Goal: Task Accomplishment & Management: Manage account settings

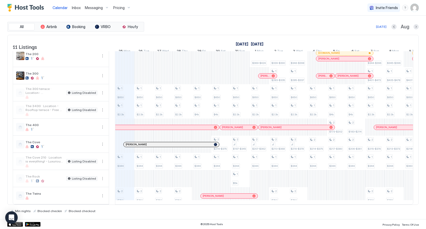
scroll to position [45, 0]
click at [415, 9] on img "User profile" at bounding box center [414, 8] width 8 height 8
click at [382, 28] on div "Settings" at bounding box center [385, 29] width 66 height 9
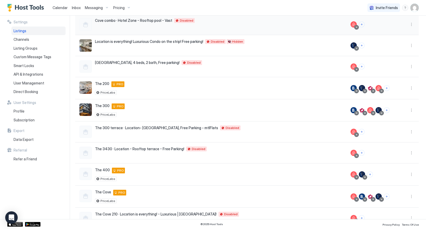
scroll to position [79, 0]
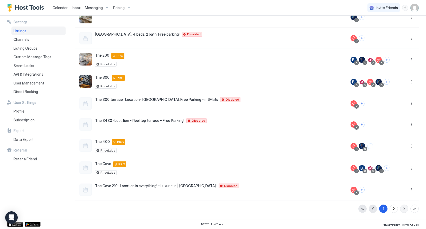
click at [403, 209] on button "button" at bounding box center [404, 209] width 8 height 8
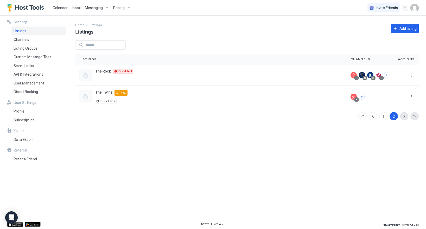
scroll to position [0, 0]
click at [372, 117] on button "button" at bounding box center [373, 116] width 8 height 8
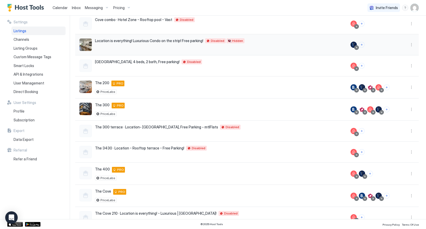
scroll to position [79, 0]
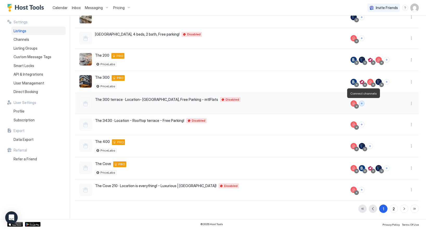
click at [361, 103] on button "Connect channels" at bounding box center [362, 104] width 6 height 6
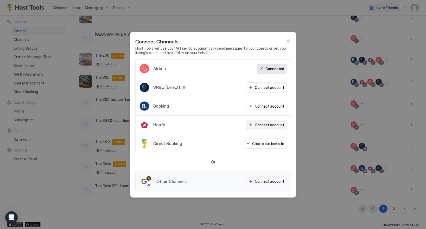
click at [269, 124] on div "Connect account" at bounding box center [269, 124] width 29 height 5
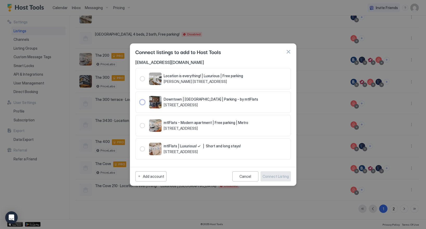
click at [142, 102] on div "104004" at bounding box center [142, 102] width 5 height 5
click at [142, 80] on div "103996" at bounding box center [142, 78] width 5 height 5
click at [142, 104] on div "104004" at bounding box center [142, 102] width 5 height 5
click at [141, 128] on div "mtlFlats - Modern apartment | Free parking | Metro [STREET_ADDRESS]" at bounding box center [194, 125] width 108 height 12
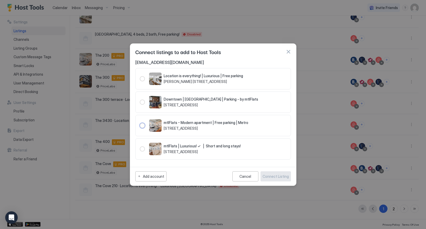
click at [289, 50] on button "button" at bounding box center [288, 51] width 5 height 5
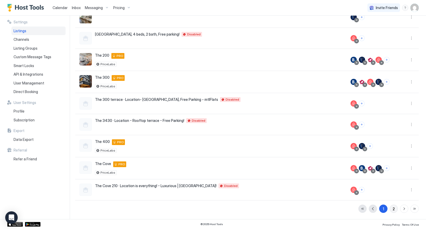
click at [393, 209] on div "2" at bounding box center [394, 208] width 2 height 5
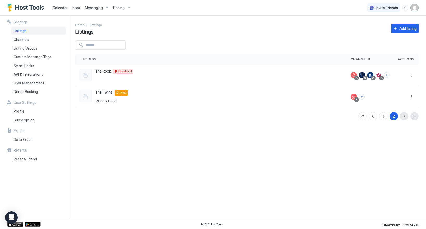
scroll to position [0, 0]
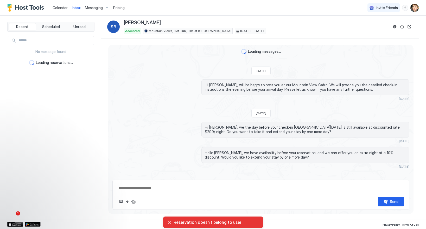
type textarea "*"
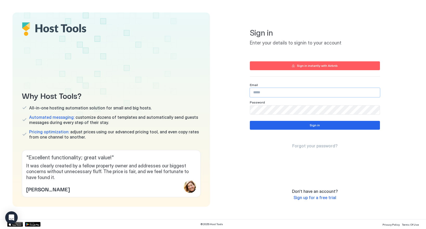
click at [266, 92] on input "Input Field" at bounding box center [315, 92] width 130 height 9
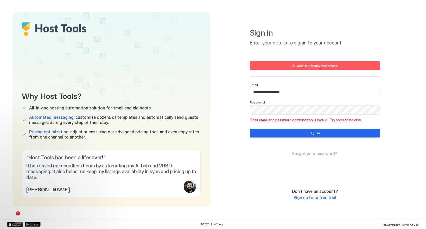
click at [263, 92] on input "**********" at bounding box center [315, 92] width 130 height 9
paste input "***"
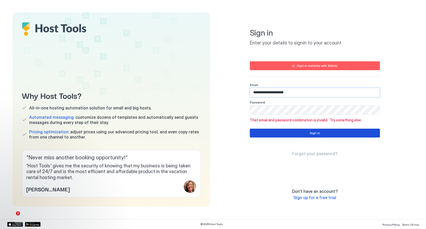
type input "**********"
click at [299, 136] on button "Sign in" at bounding box center [315, 133] width 130 height 9
